Goal: Information Seeking & Learning: Learn about a topic

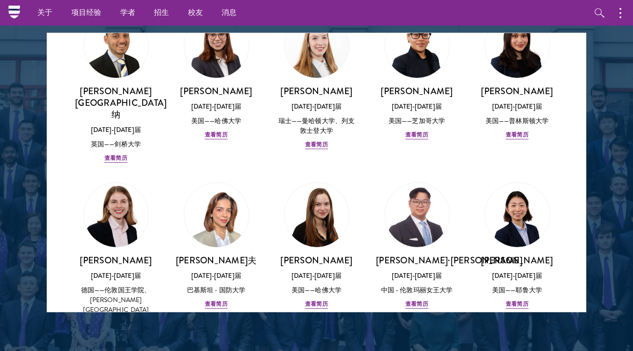
scroll to position [2293, 0]
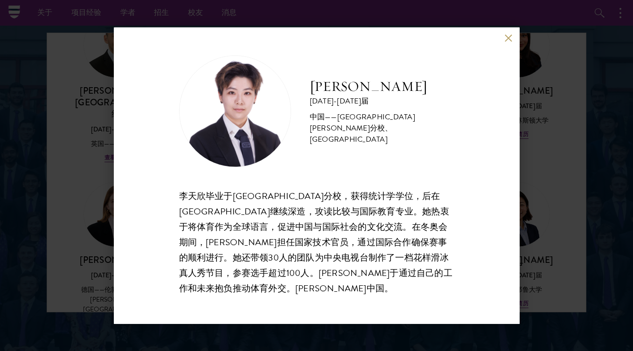
click at [509, 38] on button at bounding box center [509, 38] width 8 height 8
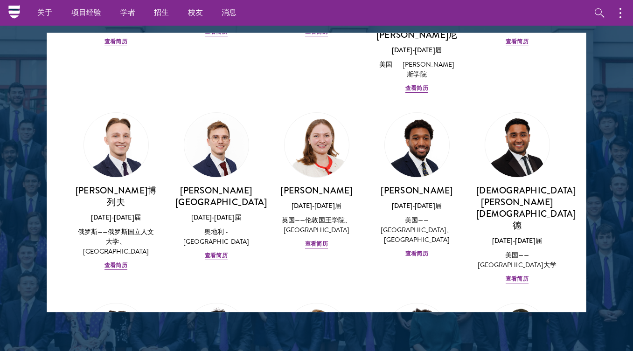
scroll to position [4111, 0]
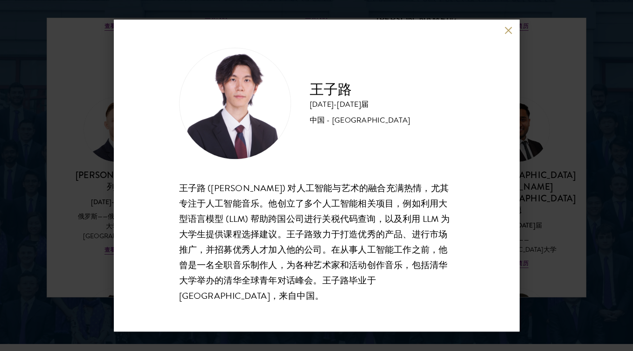
scroll to position [1168, 0]
click at [508, 35] on button at bounding box center [509, 31] width 8 height 8
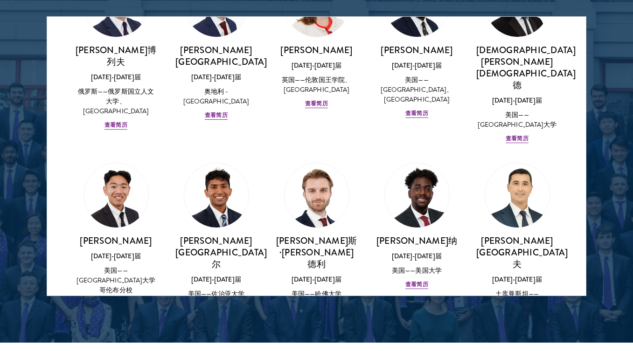
scroll to position [4238, 0]
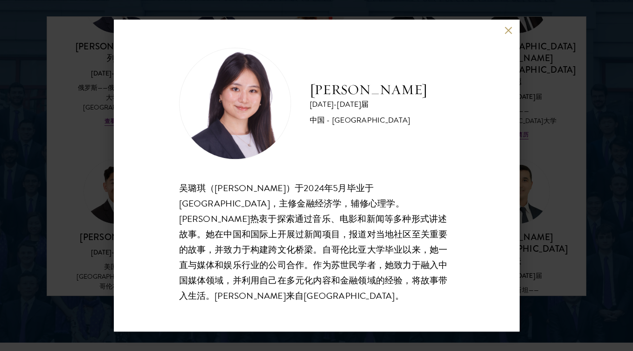
click at [572, 244] on div "[PERSON_NAME] [DATE]-[DATE]届 中国 - [GEOGRAPHIC_DATA] [PERSON_NAME]（[PERSON_NAME]…" at bounding box center [316, 175] width 633 height 351
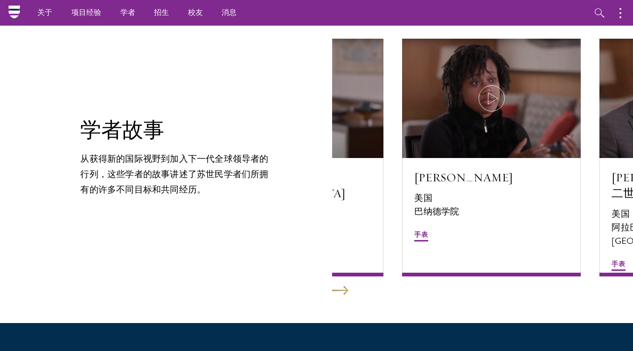
scroll to position [1457, 0]
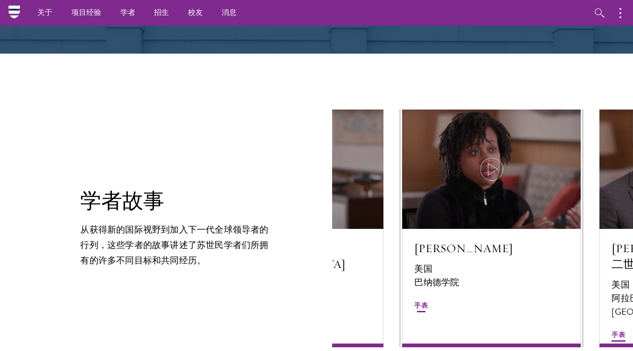
click at [493, 168] on div at bounding box center [491, 169] width 179 height 119
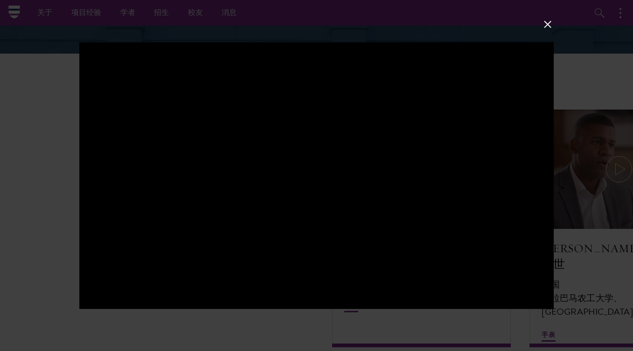
click at [546, 27] on button at bounding box center [548, 24] width 12 height 12
